Goal: Task Accomplishment & Management: Complete application form

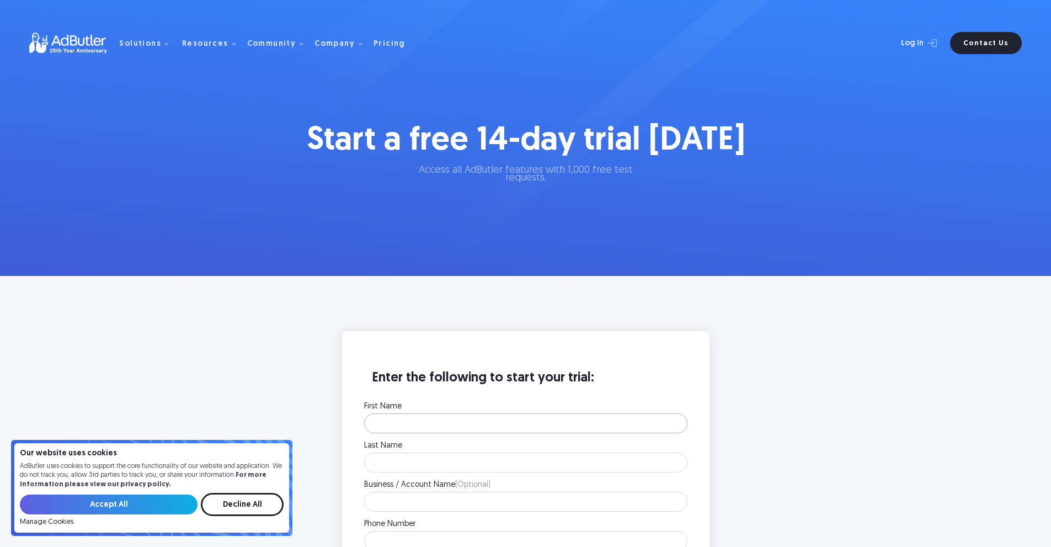
click at [502, 423] on input "First Name" at bounding box center [525, 423] width 323 height 20
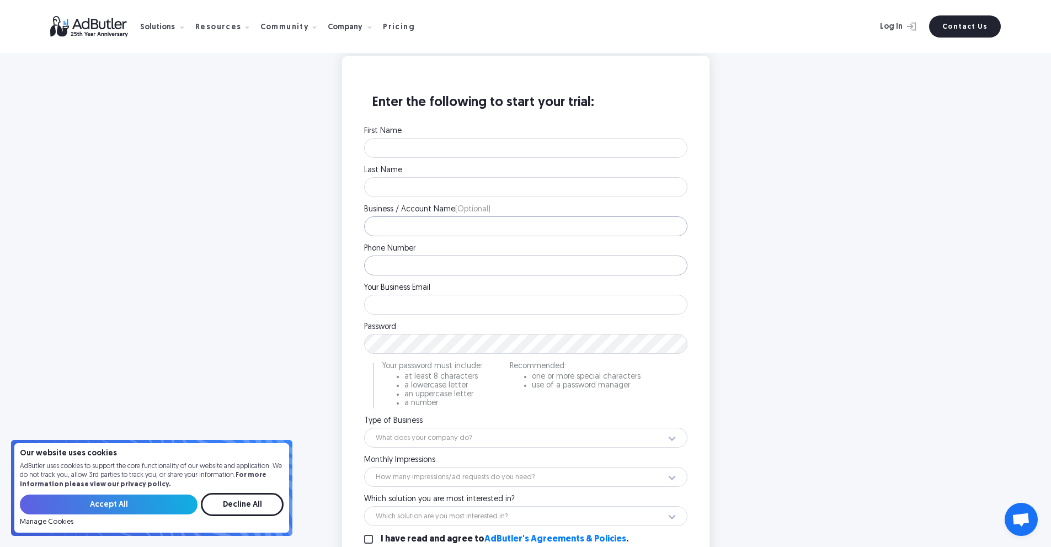
click at [453, 280] on div "First Name Please enter your first name. Last Name Please enter your last name.…" at bounding box center [525, 362] width 323 height 470
click at [432, 215] on div "Business / Account Name (Optional) Please enter your company name." at bounding box center [525, 220] width 323 height 30
click at [432, 218] on input "Business / Account Name (Optional)" at bounding box center [525, 226] width 323 height 20
click at [421, 267] on input "Phone Number" at bounding box center [525, 265] width 323 height 20
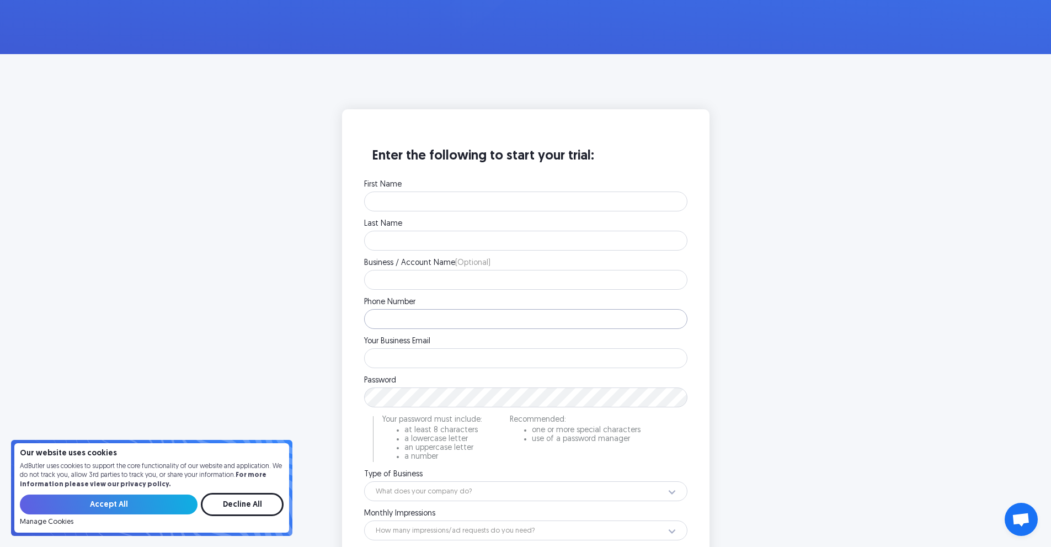
scroll to position [221, 0]
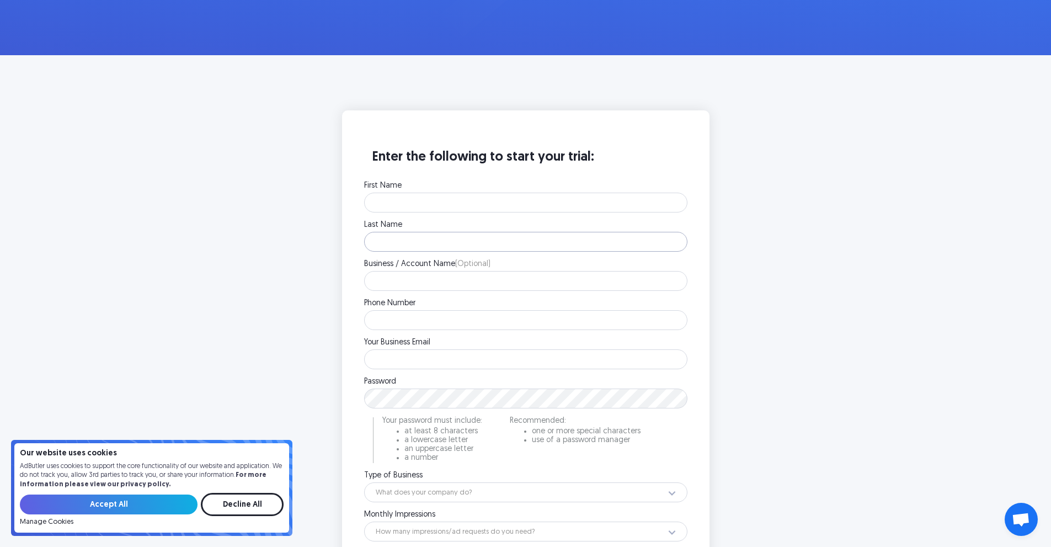
drag, startPoint x: 406, startPoint y: 239, endPoint x: 408, endPoint y: 233, distance: 6.7
click at [407, 239] on input "Last Name" at bounding box center [525, 242] width 323 height 20
click at [407, 204] on input "First Name" at bounding box center [525, 202] width 323 height 20
type input "[PERSON_NAME]"
click at [427, 247] on input "Last Name" at bounding box center [525, 242] width 323 height 20
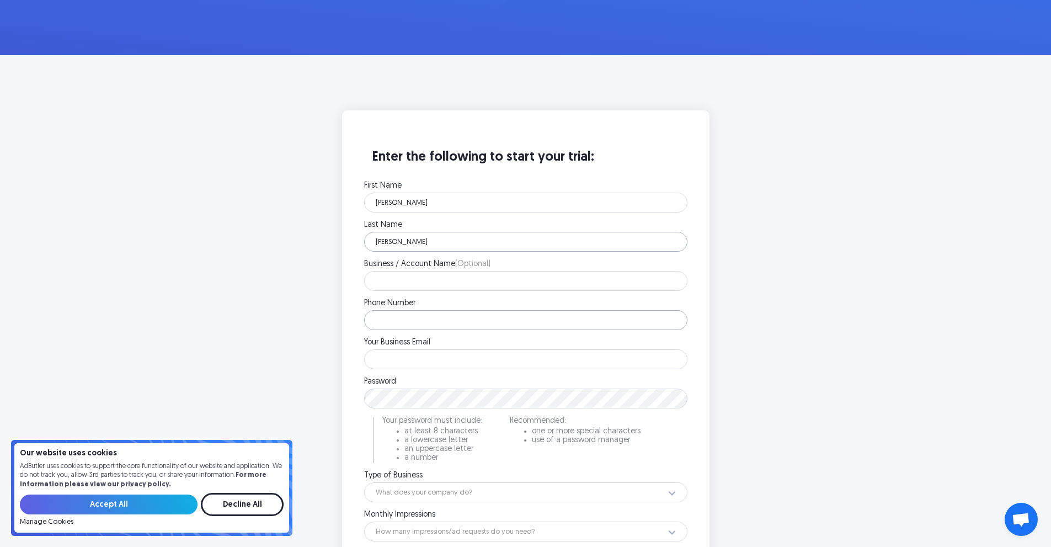
type input "[PERSON_NAME]"
click at [445, 311] on input "Phone Number" at bounding box center [525, 320] width 323 height 20
type input "3852093441"
click at [382, 371] on div "First Name [PERSON_NAME] Please enter your first name. Last Name [PERSON_NAME] …" at bounding box center [525, 417] width 323 height 470
click at [382, 368] on input "Your Business Email" at bounding box center [525, 359] width 323 height 20
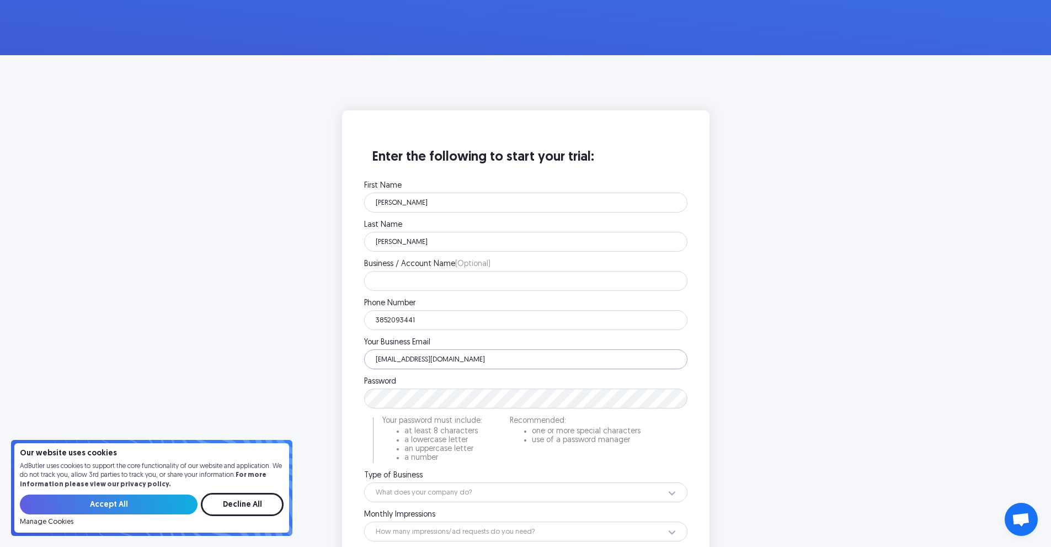
type input "[EMAIL_ADDRESS][DOMAIN_NAME]"
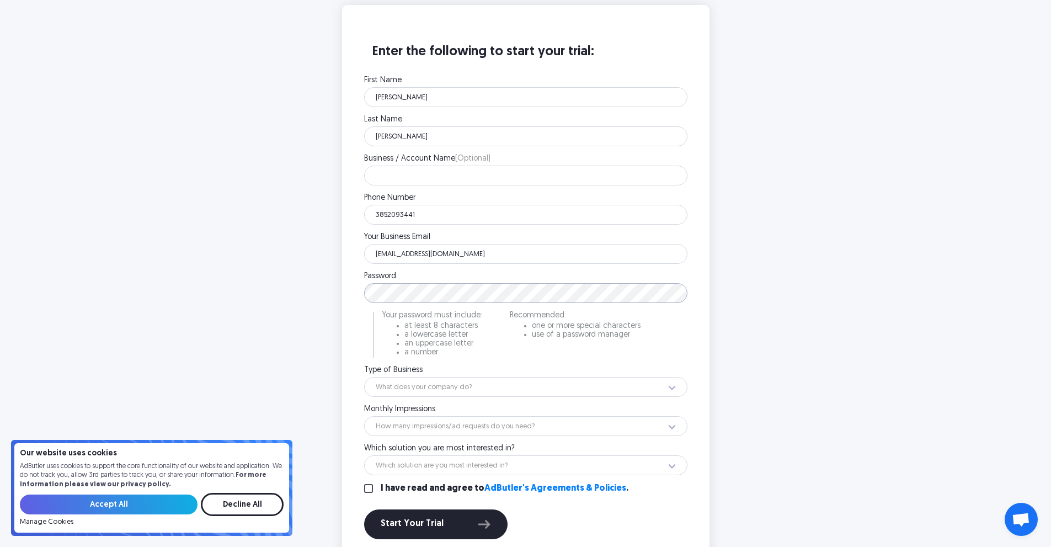
scroll to position [331, 0]
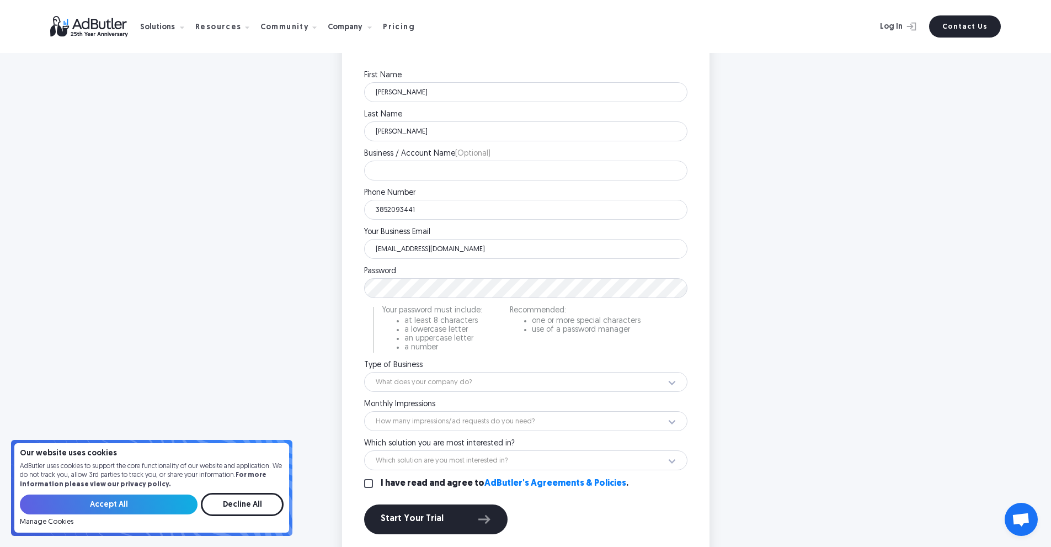
click at [739, 368] on div "Enter the following to start your trial: First Name [PERSON_NAME] Please enter …" at bounding box center [525, 289] width 441 height 578
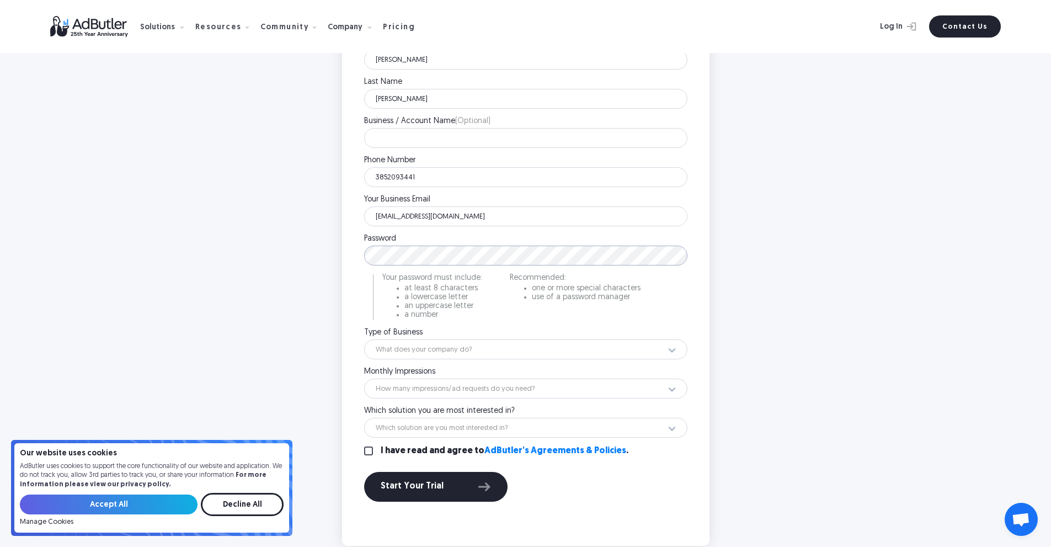
scroll to position [386, 0]
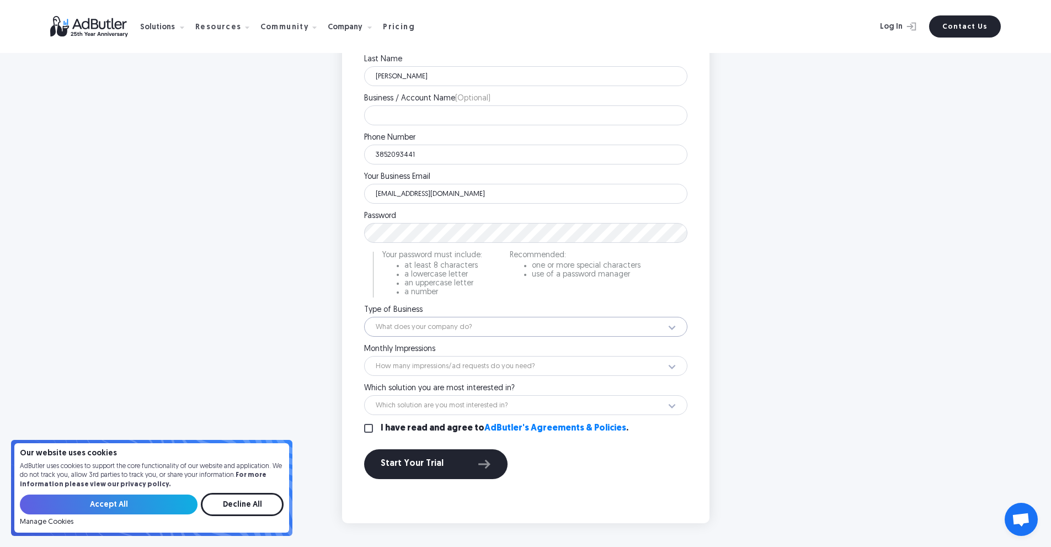
click at [442, 329] on select "What does your company do? Ad Network Agency Advertiser Brand Publisher SSP DSP…" at bounding box center [525, 327] width 323 height 20
click at [439, 332] on select "What does your company do? Ad Network Agency Advertiser Brand Publisher SSP DSP…" at bounding box center [525, 327] width 323 height 20
click at [439, 331] on select "What does your company do? Ad Network Agency Advertiser Brand Publisher SSP DSP…" at bounding box center [525, 327] width 323 height 20
select select "28"
click at [364, 317] on select "What does your company do? Ad Network Agency Advertiser Brand Publisher SSP DSP…" at bounding box center [525, 327] width 323 height 20
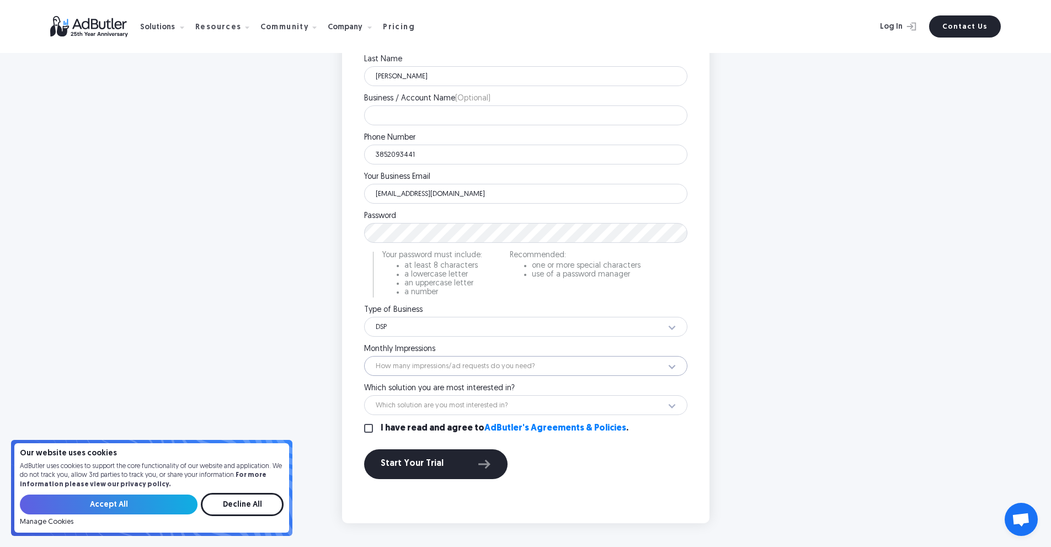
click at [421, 367] on select "How many impressions/ad requests do you need? Less than 1 million 1 - 10 millio…" at bounding box center [525, 366] width 323 height 20
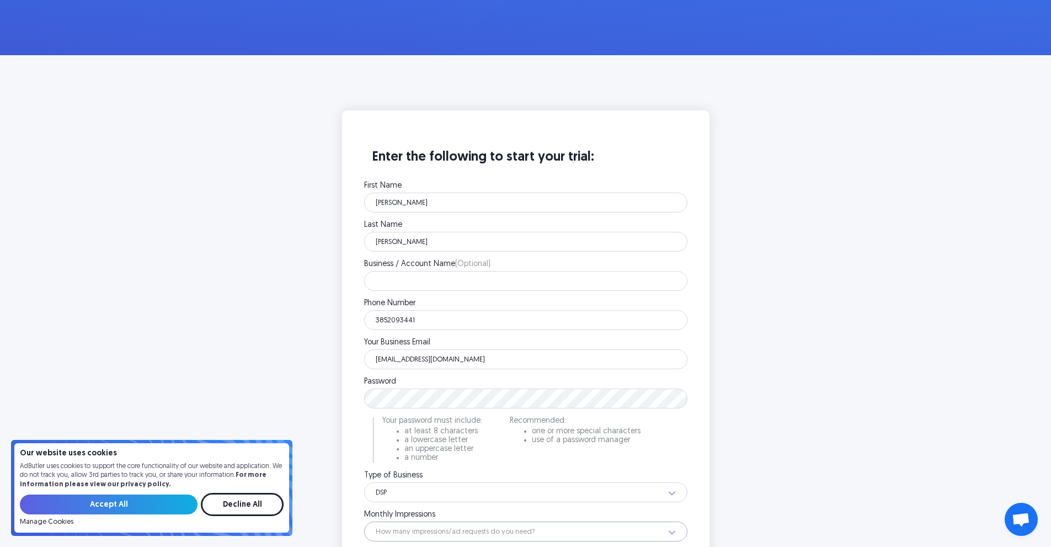
scroll to position [165, 0]
